Goal: Find specific page/section: Find specific page/section

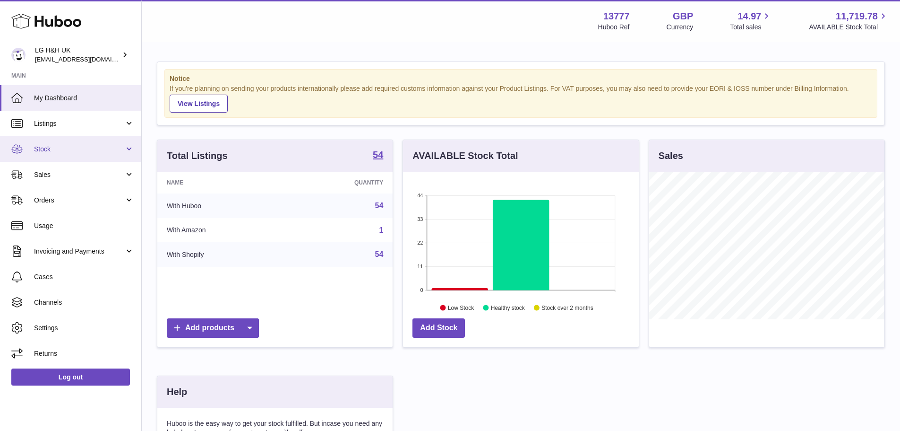
scroll to position [147, 236]
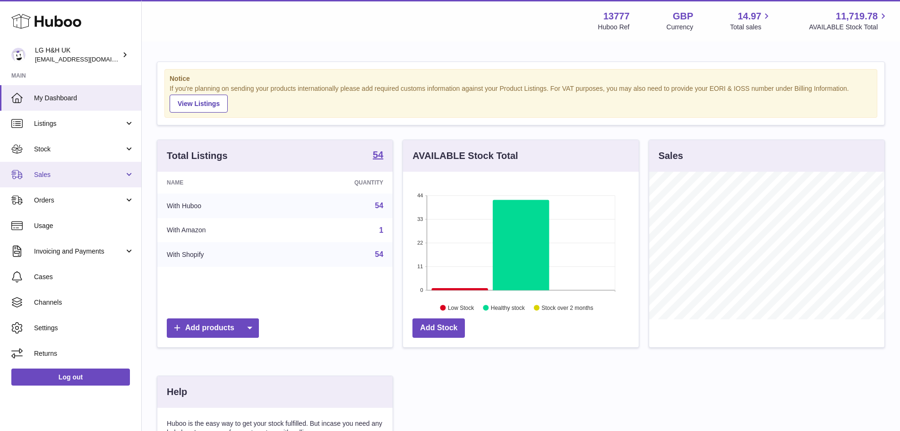
click at [52, 169] on link "Sales" at bounding box center [70, 175] width 141 height 26
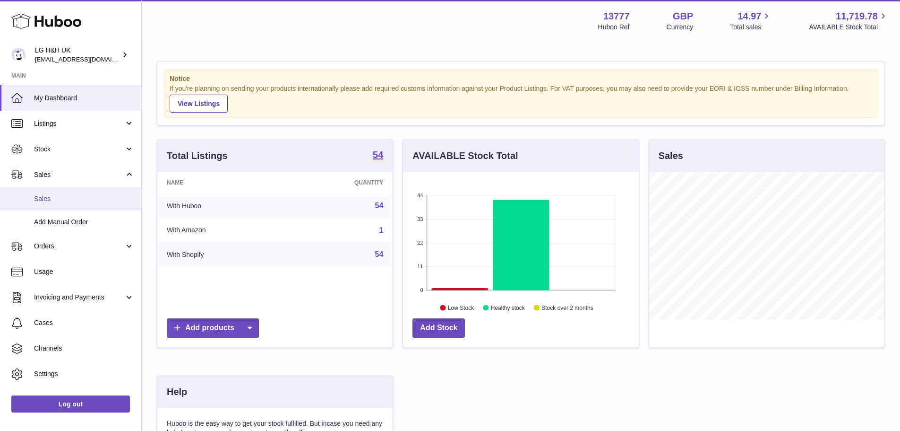
click at [52, 197] on span "Sales" at bounding box center [84, 198] width 100 height 9
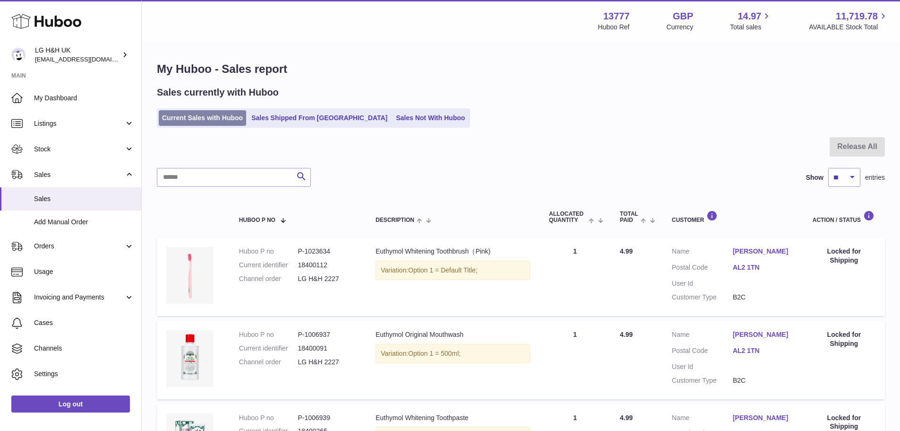
click at [182, 117] on link "Current Sales with Huboo" at bounding box center [202, 118] width 87 height 16
